Goal: Check status: Check status

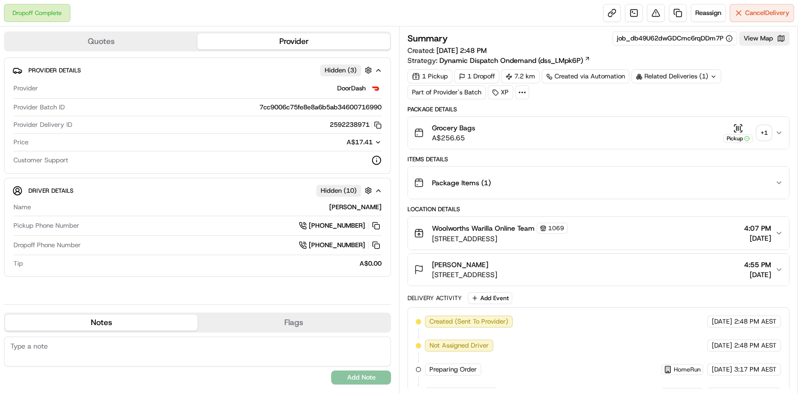
click at [769, 136] on div "+ 1" at bounding box center [764, 133] width 14 height 14
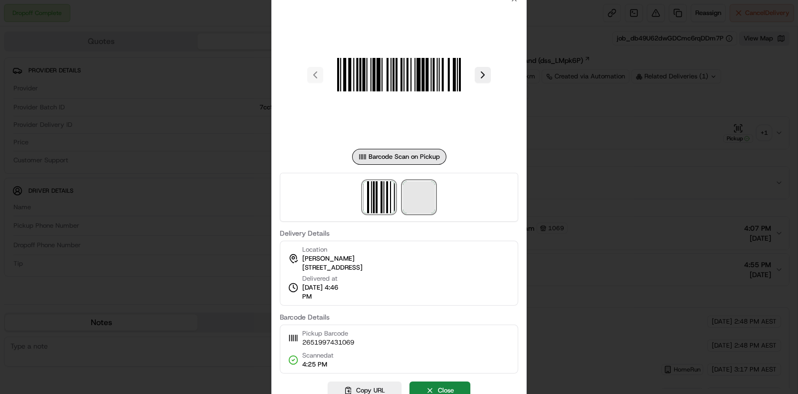
click at [434, 196] on span at bounding box center [419, 197] width 32 height 32
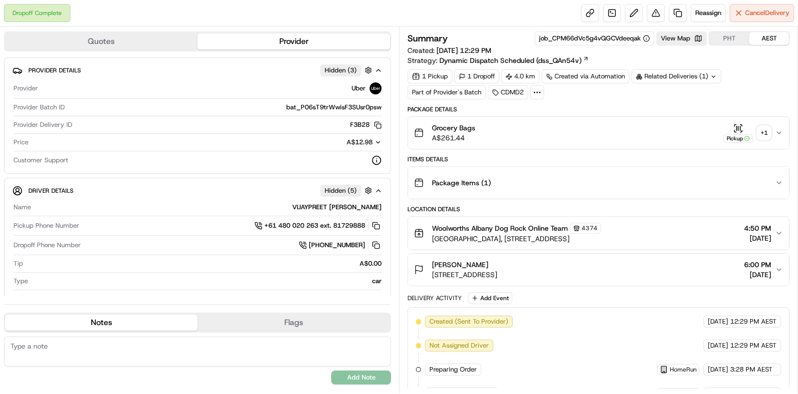
click at [767, 138] on div "+ 1" at bounding box center [764, 133] width 14 height 14
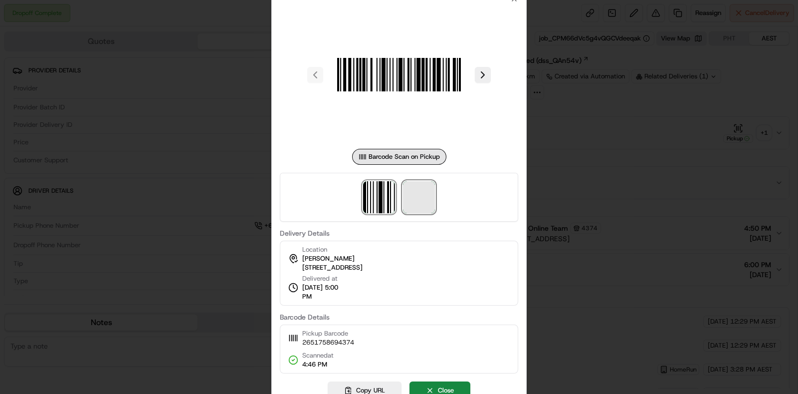
click at [422, 193] on span at bounding box center [419, 197] width 32 height 32
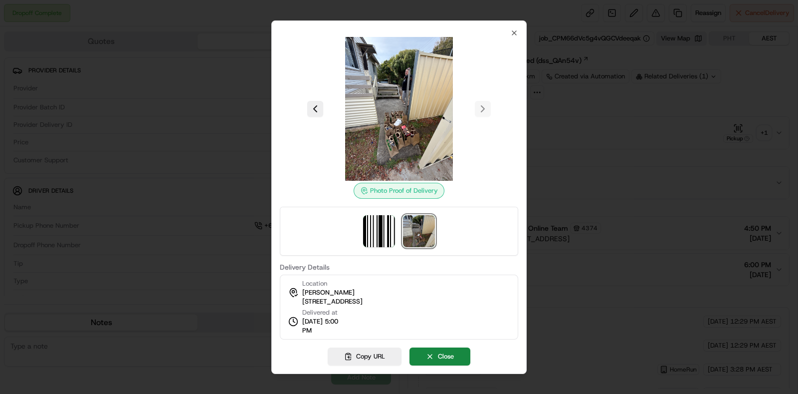
click at [742, 178] on div at bounding box center [399, 197] width 798 height 394
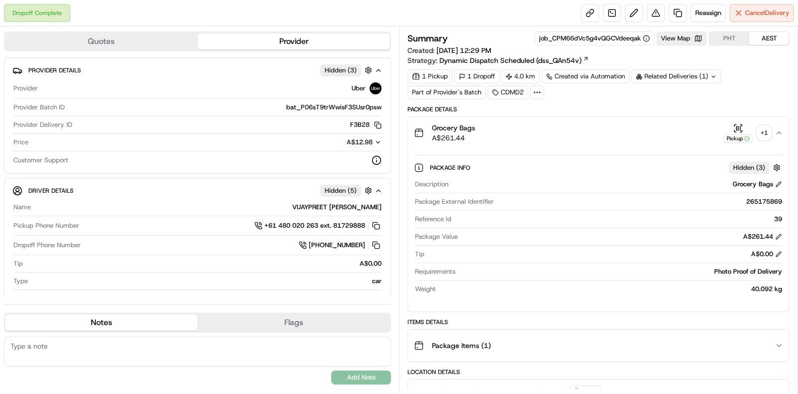
scroll to position [62, 0]
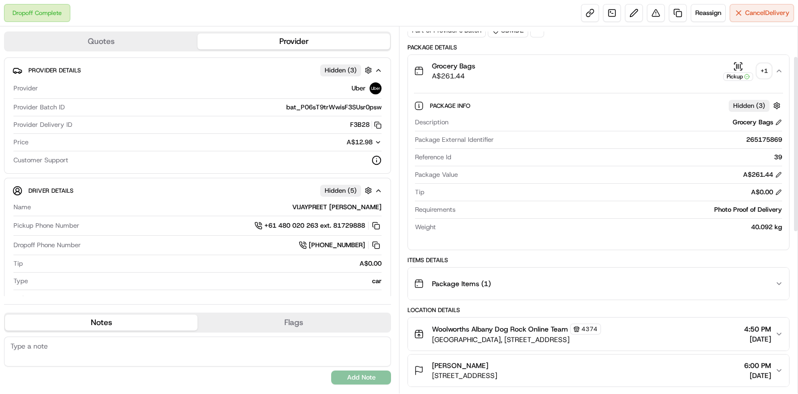
click at [715, 276] on div "Package Items ( 1 )" at bounding box center [594, 283] width 361 height 20
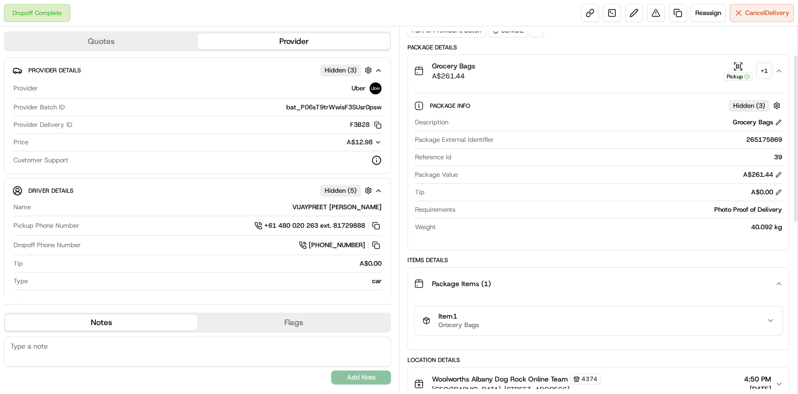
click at [709, 320] on div "Item 1 Grocery Bags" at bounding box center [595, 320] width 344 height 17
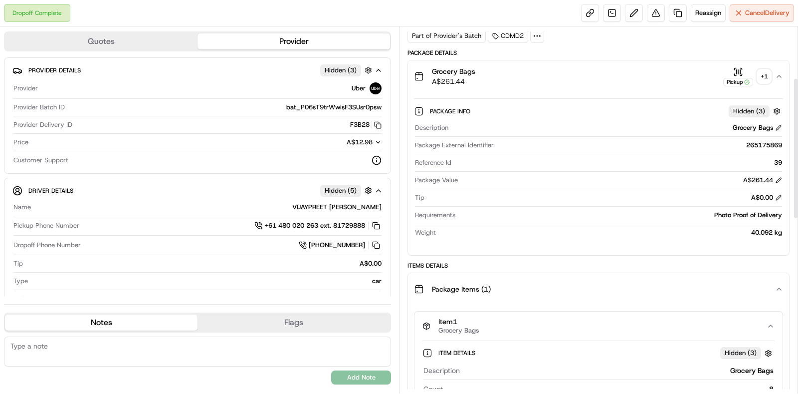
scroll to position [0, 0]
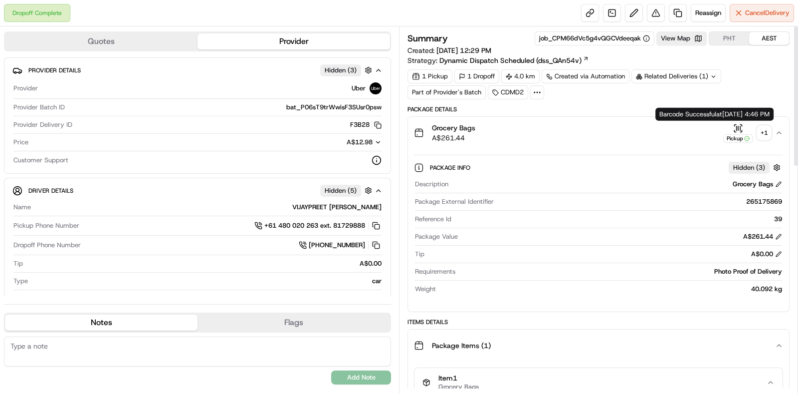
click at [758, 128] on div "+ 1" at bounding box center [764, 133] width 14 height 14
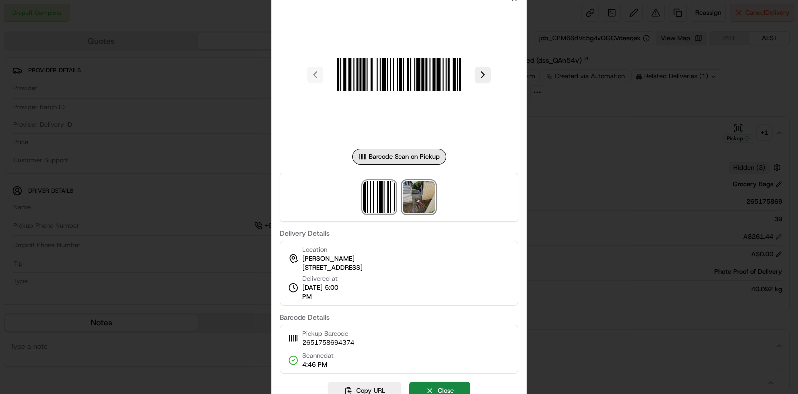
click at [425, 194] on img at bounding box center [419, 197] width 32 height 32
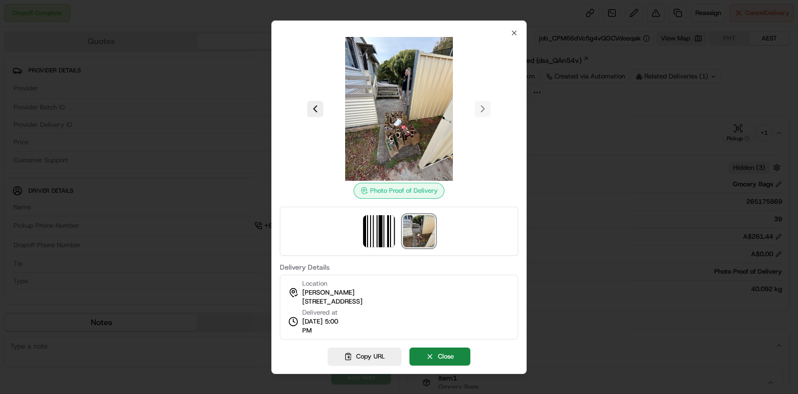
click at [637, 176] on div at bounding box center [399, 197] width 798 height 394
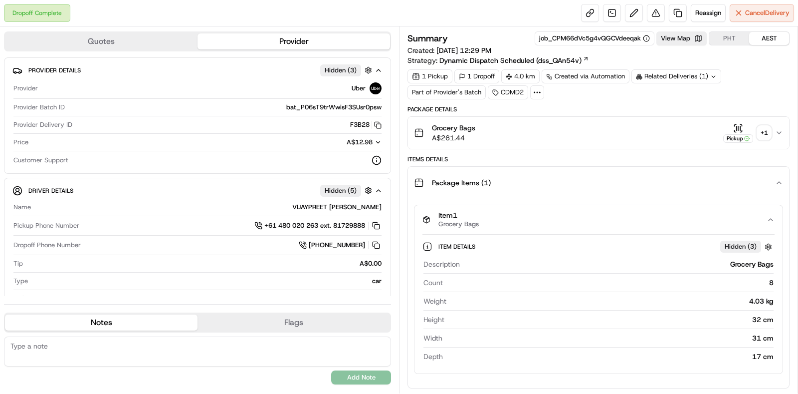
click at [660, 70] on div "Related Deliveries (1)" at bounding box center [677, 76] width 90 height 14
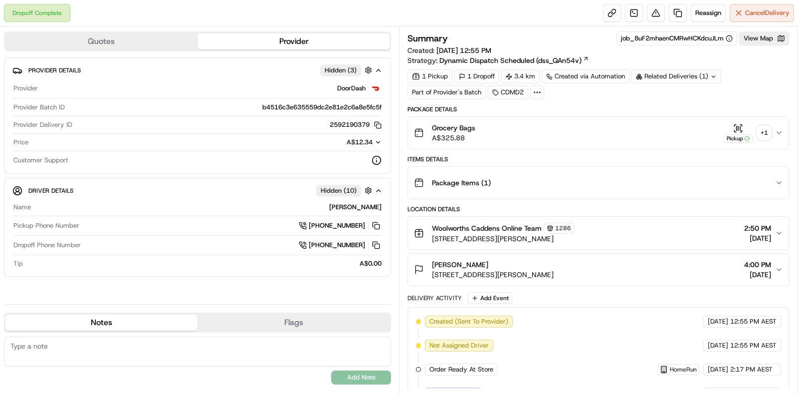
click at [767, 132] on div "+ 1" at bounding box center [764, 133] width 14 height 14
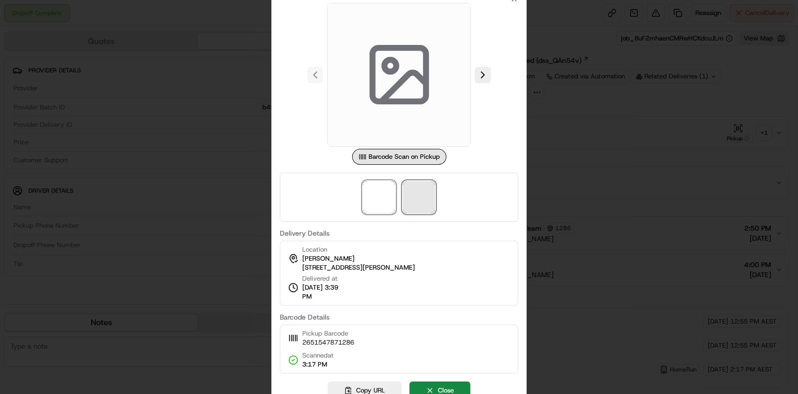
click at [418, 200] on span at bounding box center [419, 197] width 32 height 32
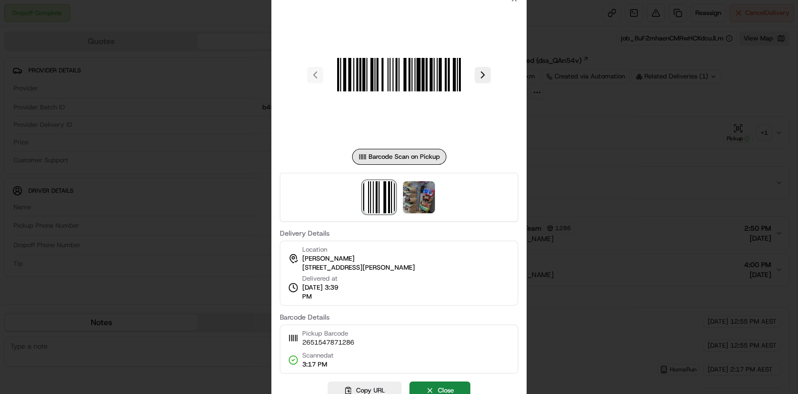
click at [620, 151] on div at bounding box center [399, 197] width 798 height 394
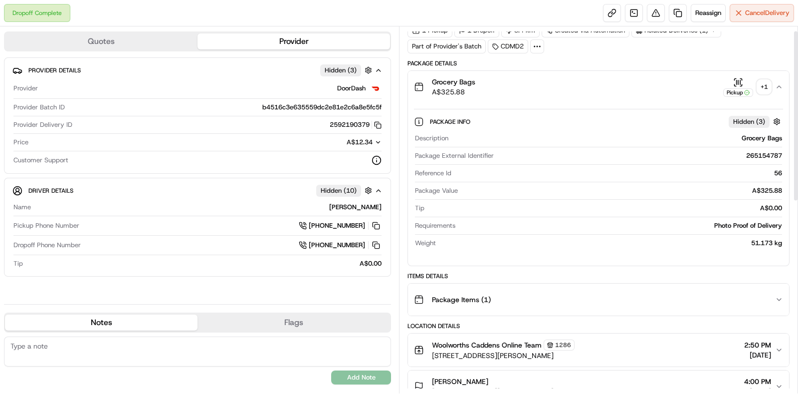
scroll to position [124, 0]
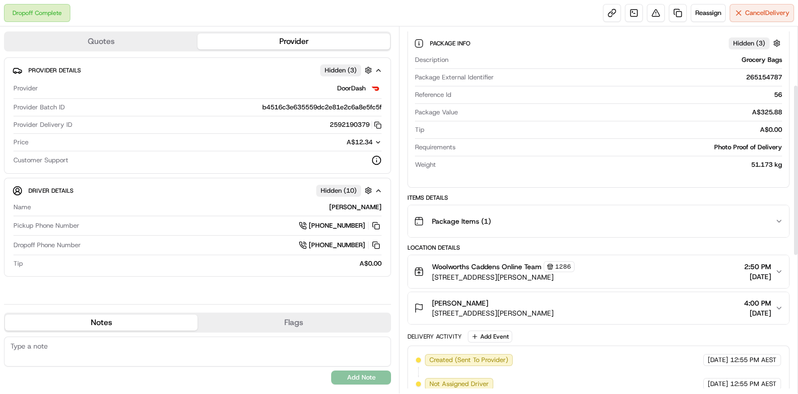
click at [675, 211] on div "Package Items ( 1 )" at bounding box center [594, 221] width 361 height 20
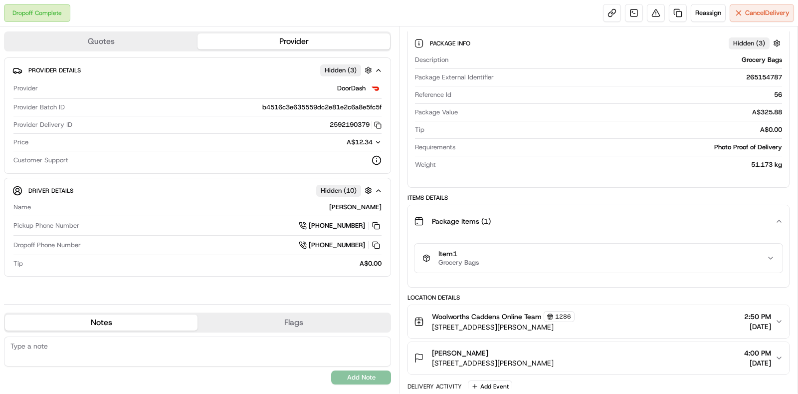
click at [674, 259] on div "Item 1 Grocery Bags" at bounding box center [595, 257] width 344 height 17
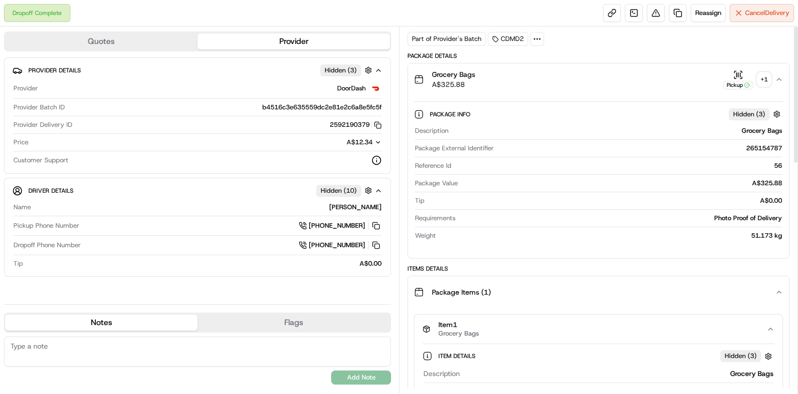
scroll to position [0, 0]
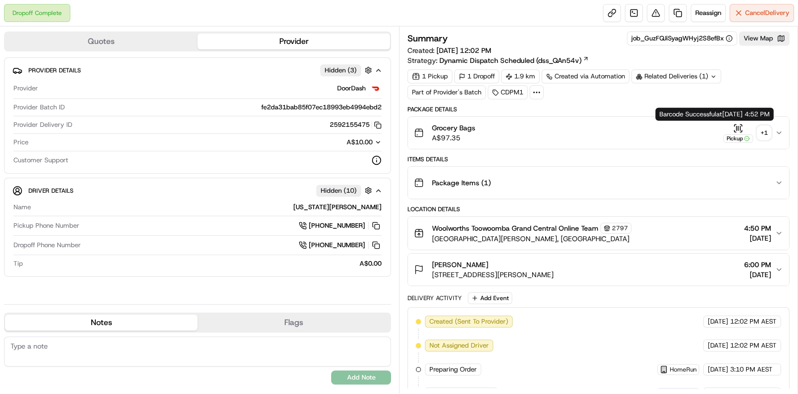
click at [765, 129] on div "+ 1" at bounding box center [764, 133] width 14 height 14
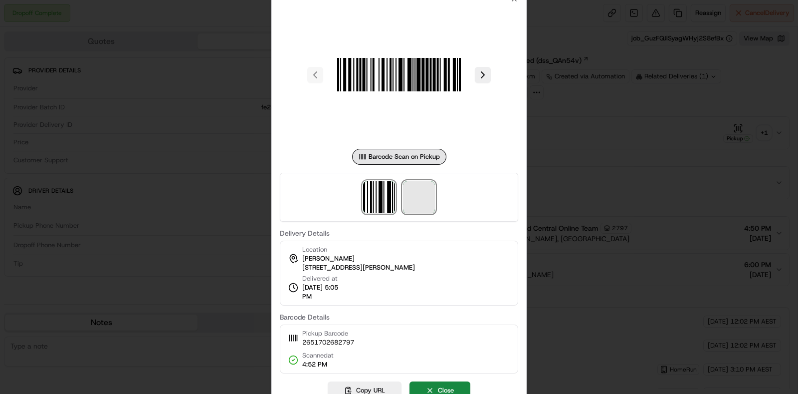
click at [420, 206] on span at bounding box center [419, 197] width 32 height 32
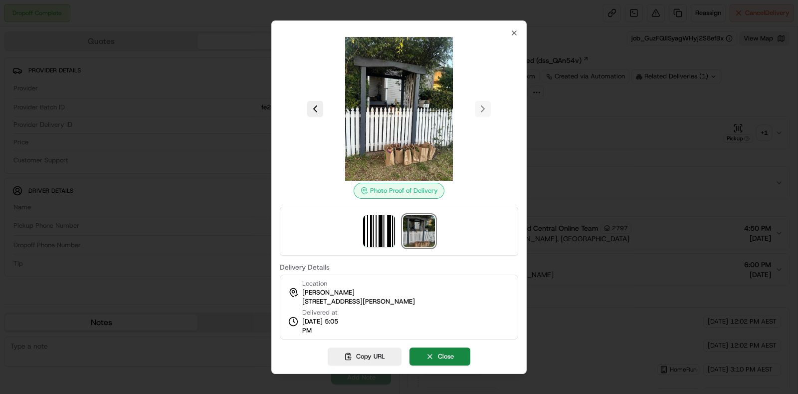
click at [657, 131] on div at bounding box center [399, 197] width 798 height 394
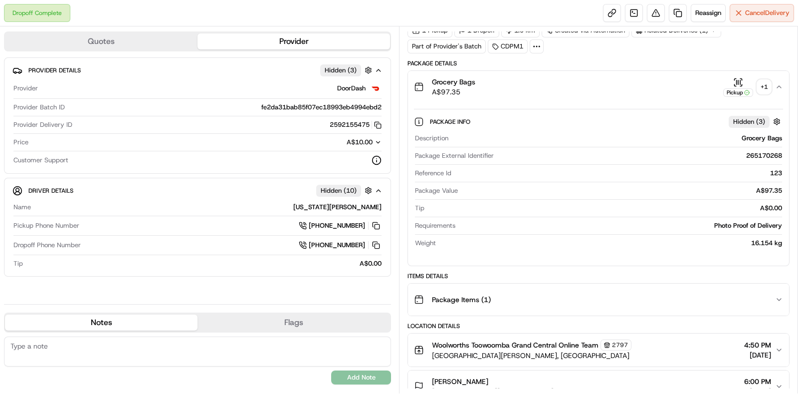
scroll to position [124, 0]
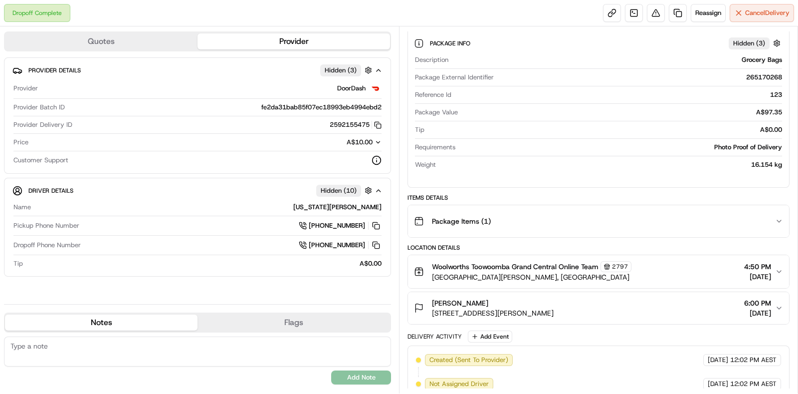
click at [712, 221] on div "Package Items ( 1 )" at bounding box center [594, 221] width 361 height 20
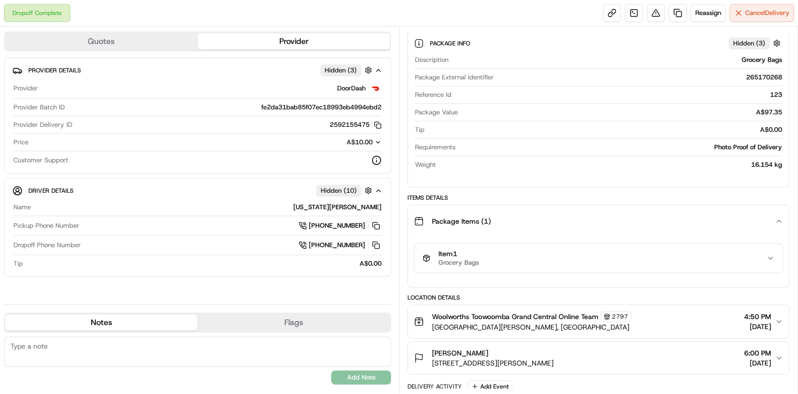
click at [716, 278] on div "Item 1 Grocery Bags" at bounding box center [598, 262] width 381 height 50
click at [711, 267] on button "Item 1 Grocery Bags" at bounding box center [599, 257] width 368 height 29
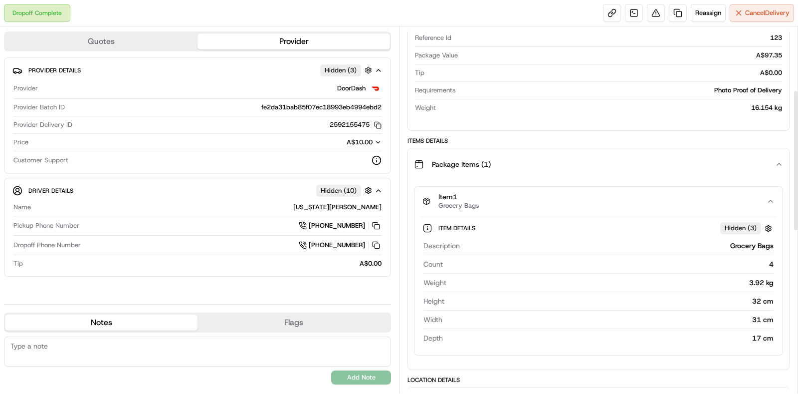
scroll to position [249, 0]
